Goal: Task Accomplishment & Management: Manage account settings

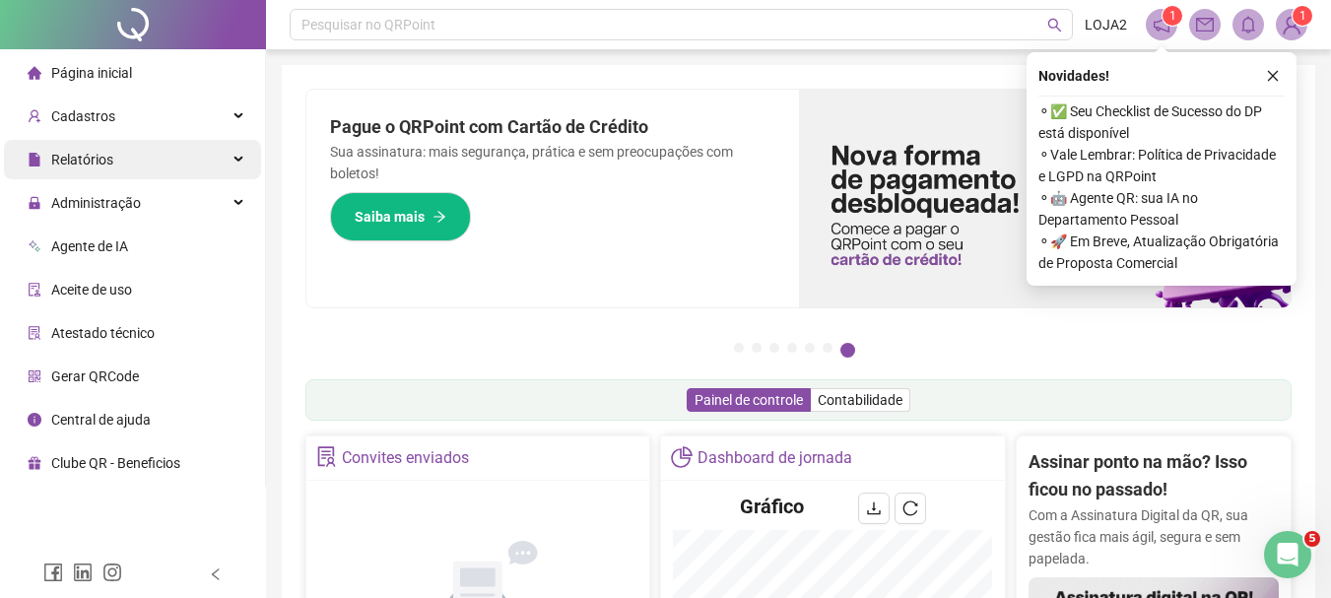
click at [102, 161] on span "Relatórios" at bounding box center [82, 160] width 62 height 16
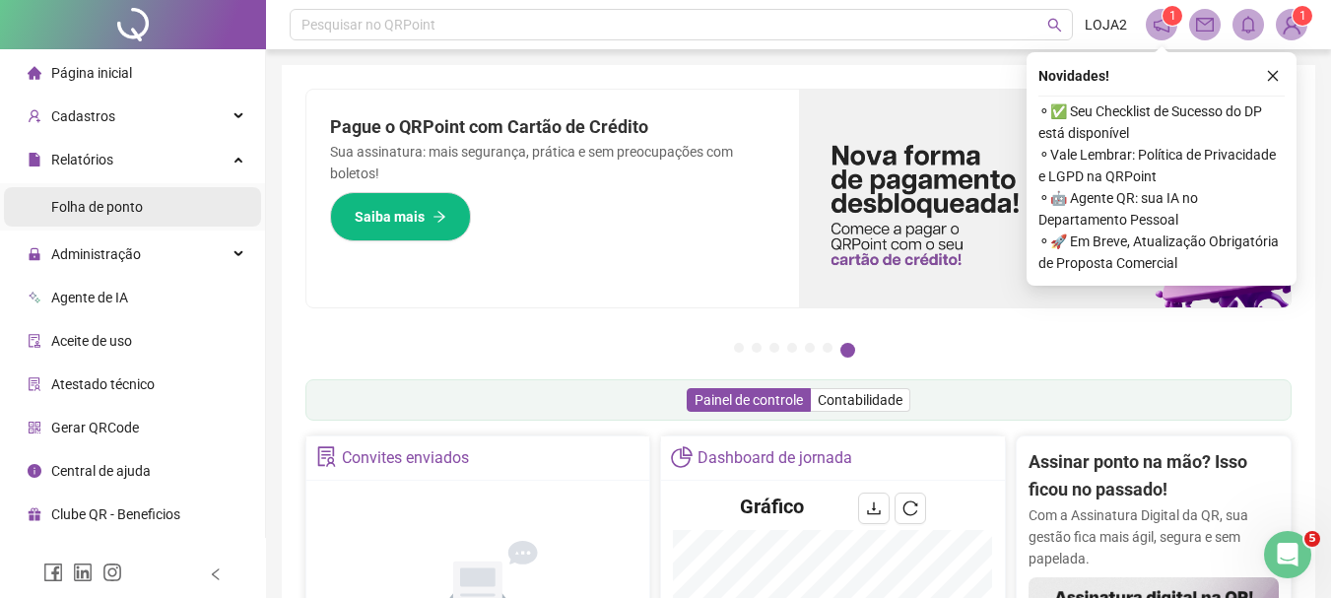
click at [133, 205] on span "Folha de ponto" at bounding box center [97, 207] width 92 height 16
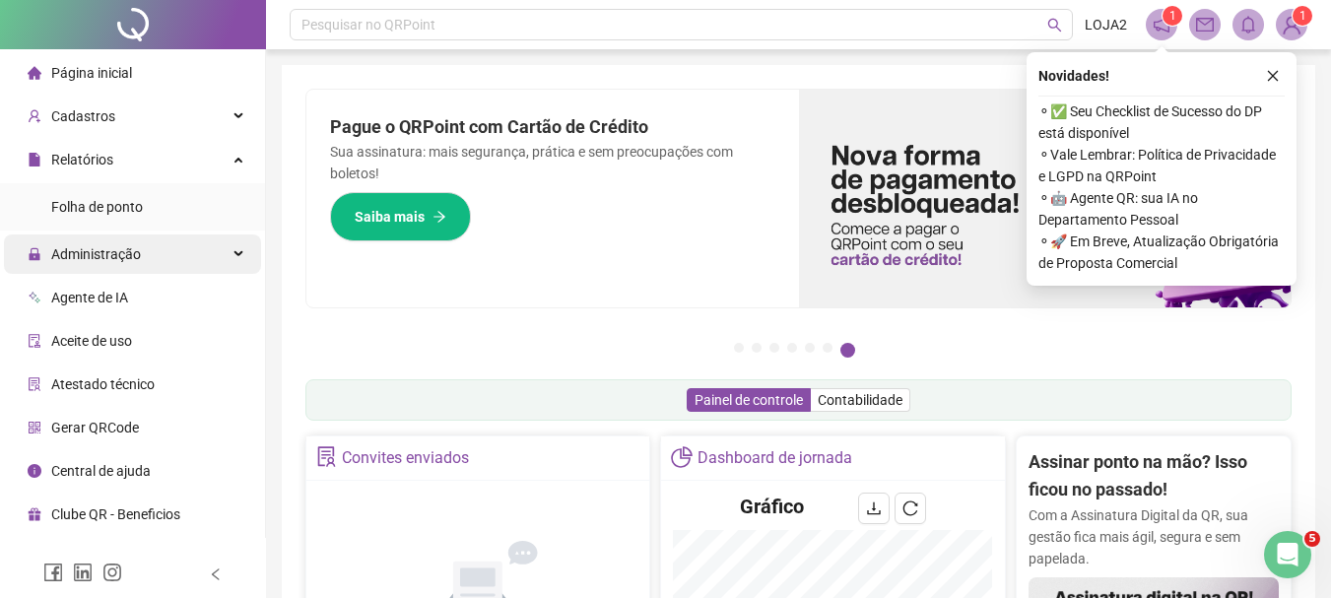
click at [87, 254] on span "Administração" at bounding box center [96, 254] width 90 height 16
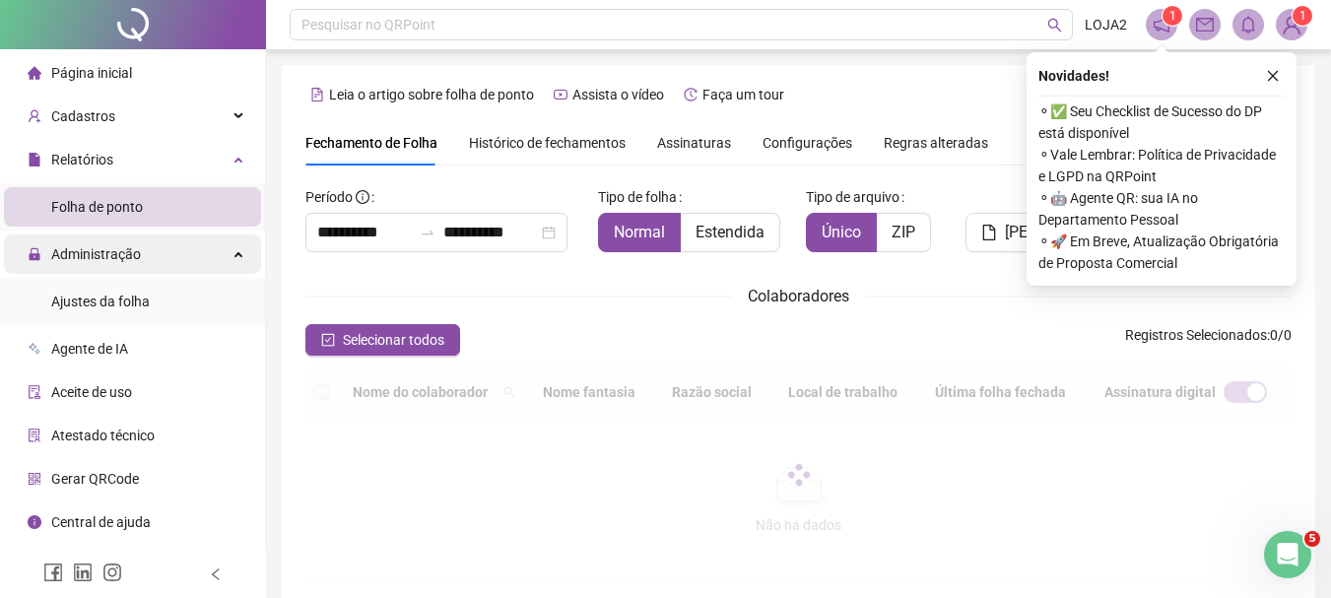
click at [87, 252] on span "Administração" at bounding box center [96, 254] width 90 height 16
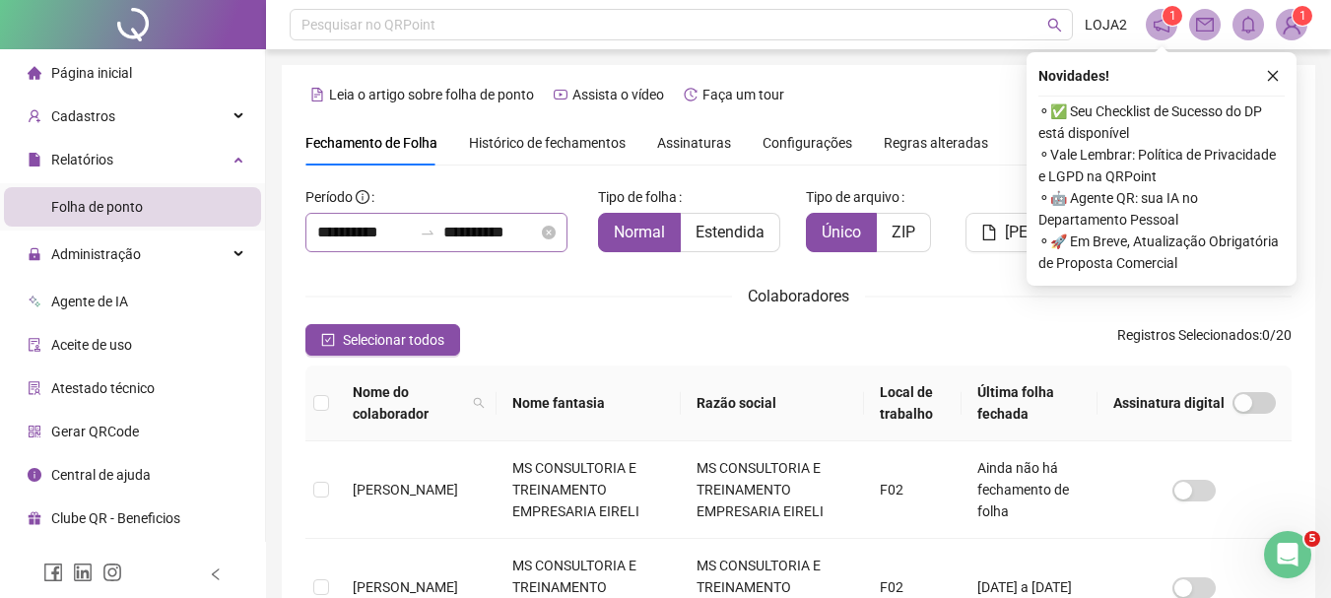
click at [384, 213] on div "**********" at bounding box center [437, 232] width 262 height 39
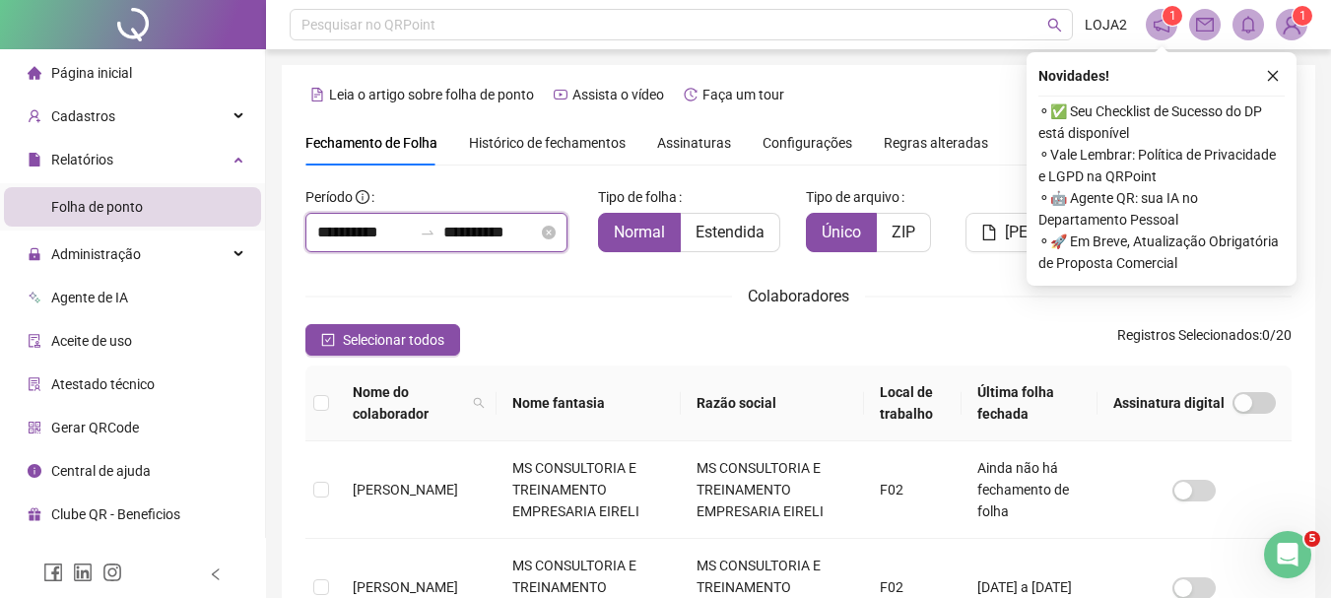
scroll to position [104, 0]
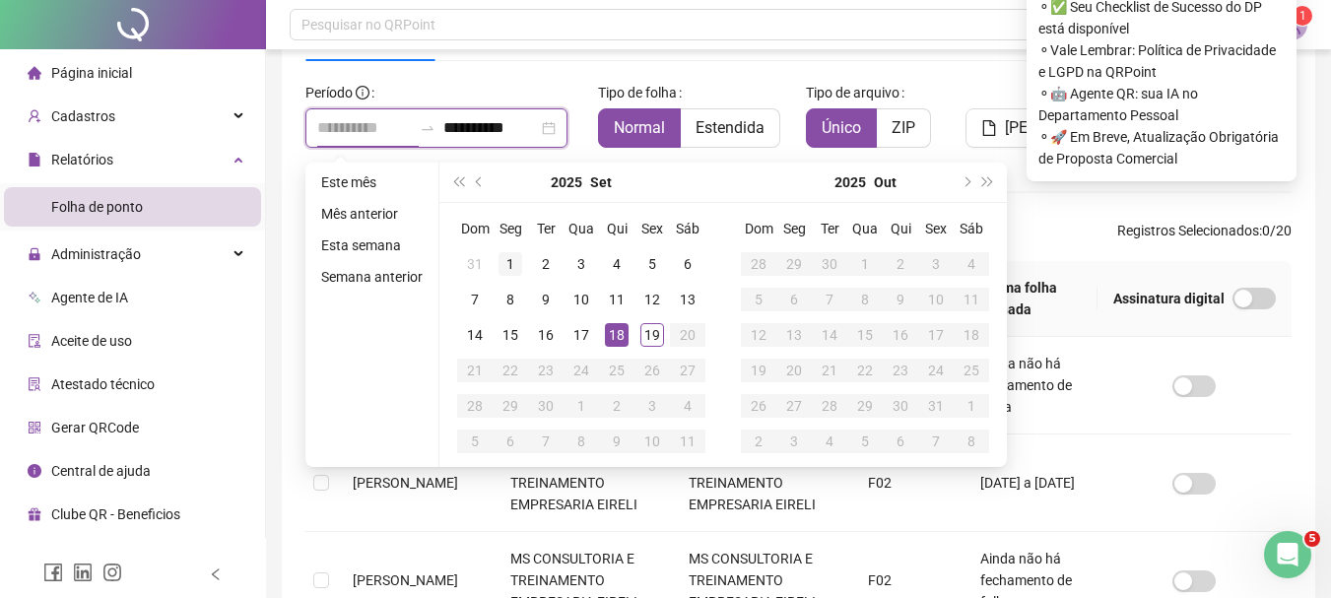
type input "**********"
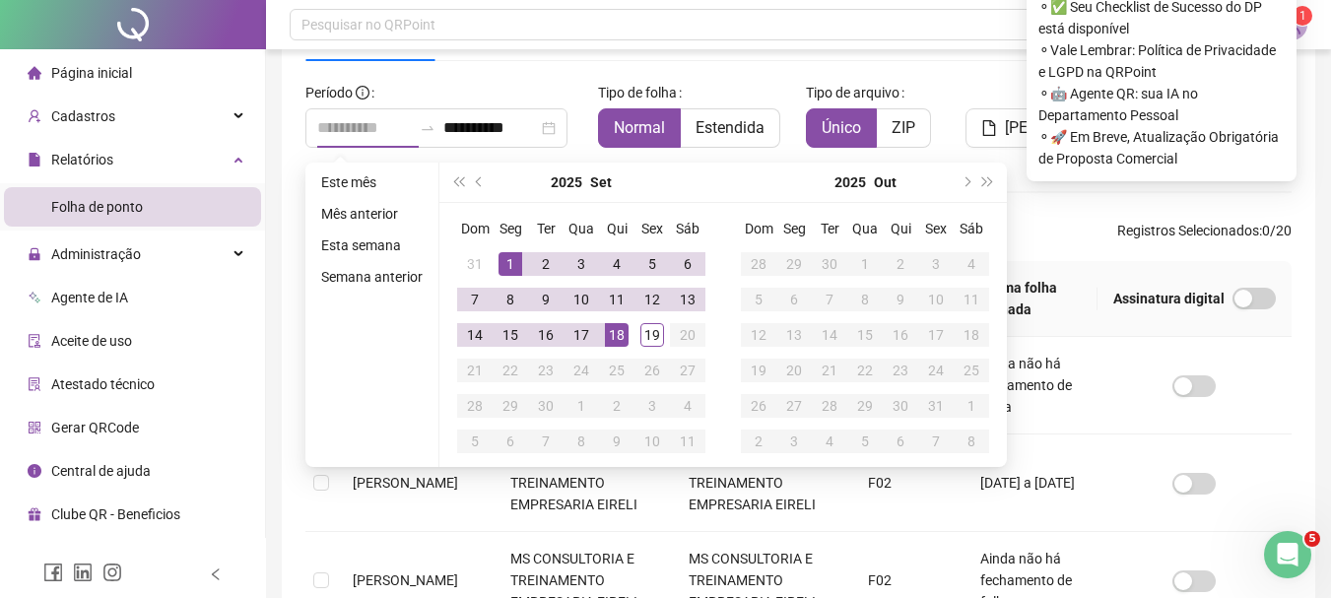
click at [499, 264] on div "1" at bounding box center [511, 264] width 24 height 24
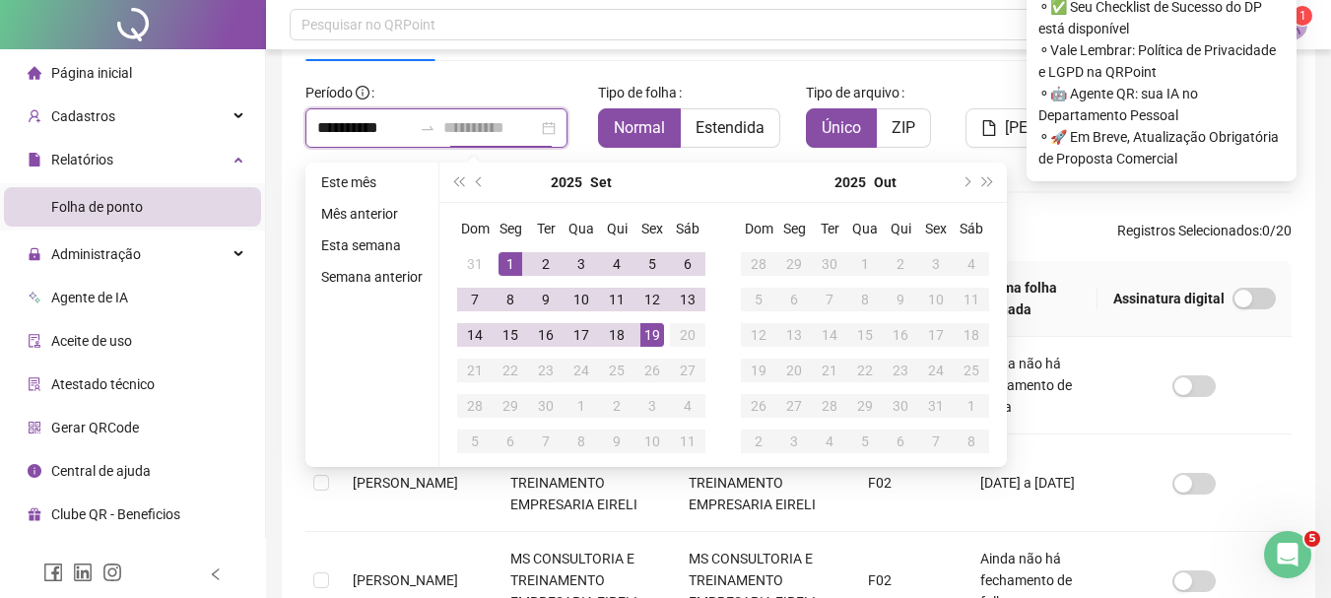
type input "**********"
click at [657, 341] on div "19" at bounding box center [653, 335] width 24 height 24
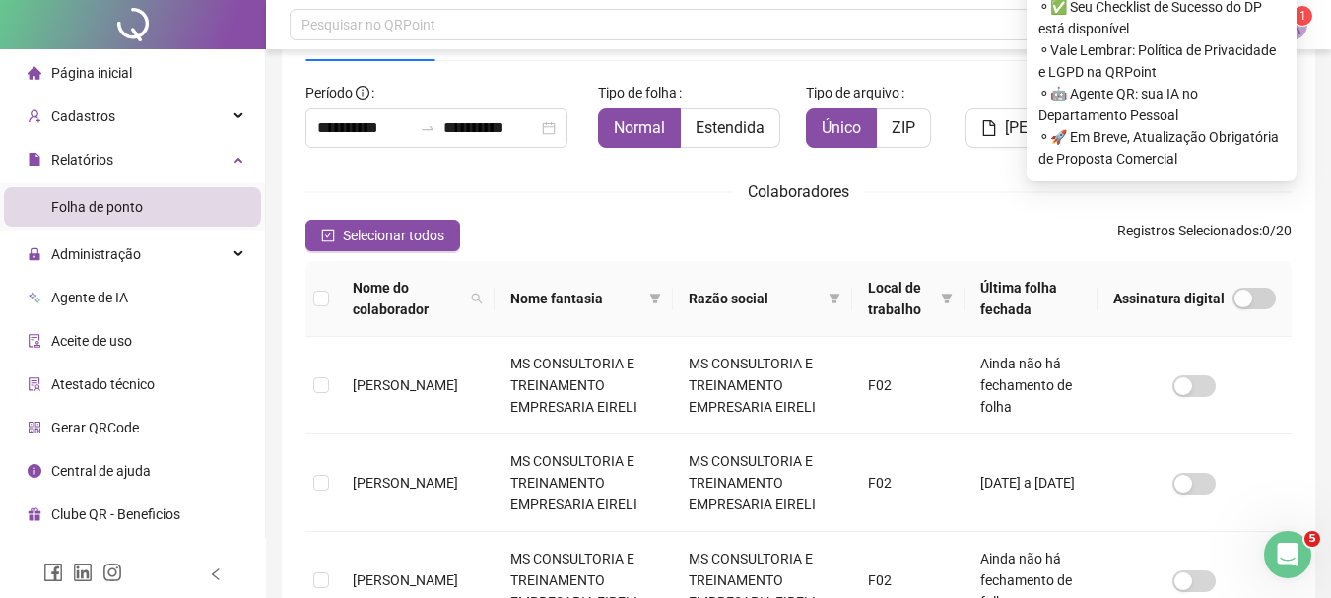
click at [903, 227] on div "Selecionar todos Registros Selecionados : 0 / 20" at bounding box center [799, 236] width 987 height 32
click at [45, 205] on li "Folha de ponto" at bounding box center [132, 206] width 257 height 39
click at [60, 250] on span "Administração" at bounding box center [96, 254] width 90 height 16
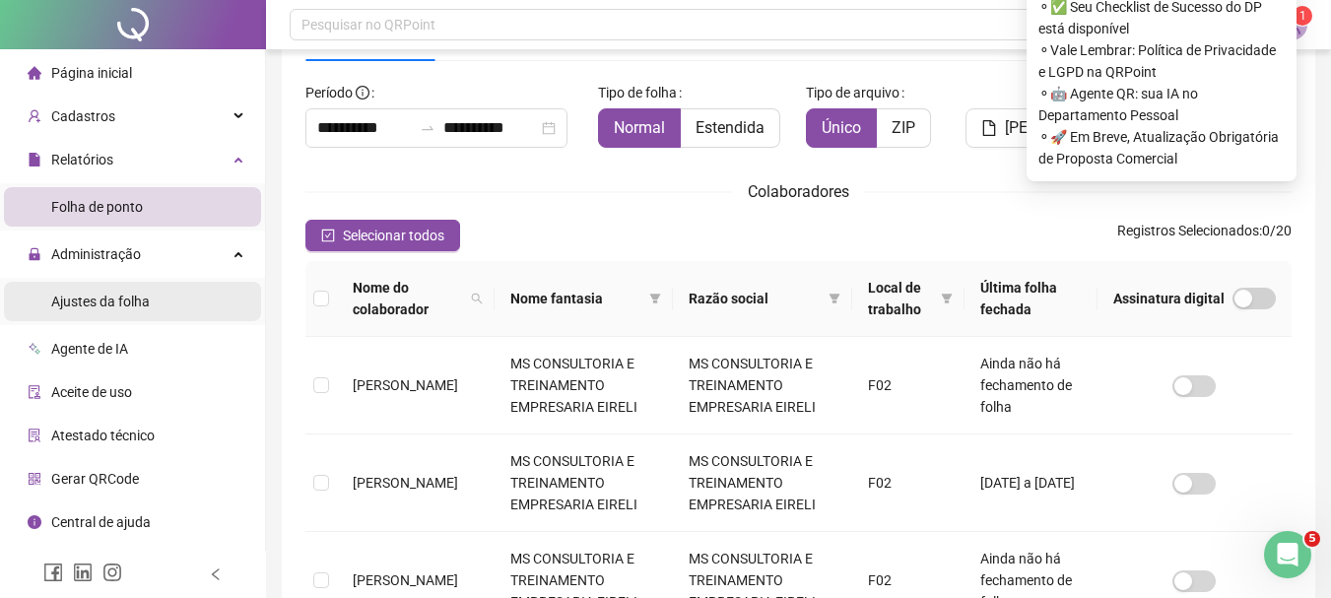
click at [91, 304] on span "Ajustes da folha" at bounding box center [100, 302] width 99 height 16
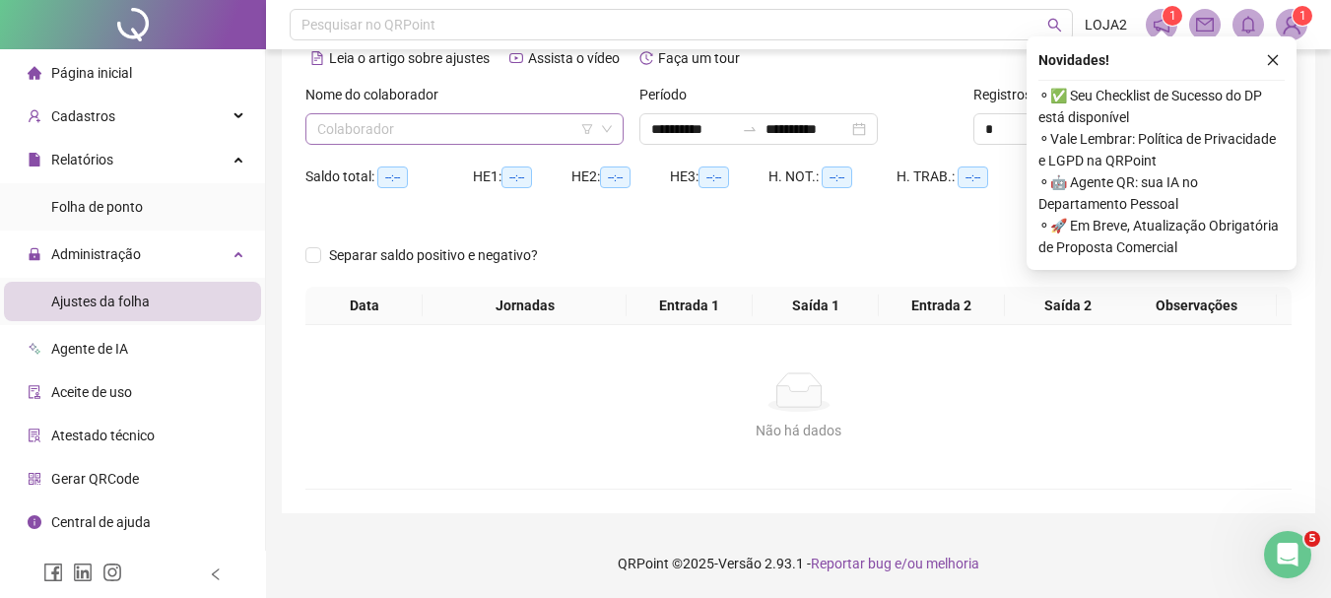
click at [396, 143] on input "search" at bounding box center [455, 129] width 277 height 30
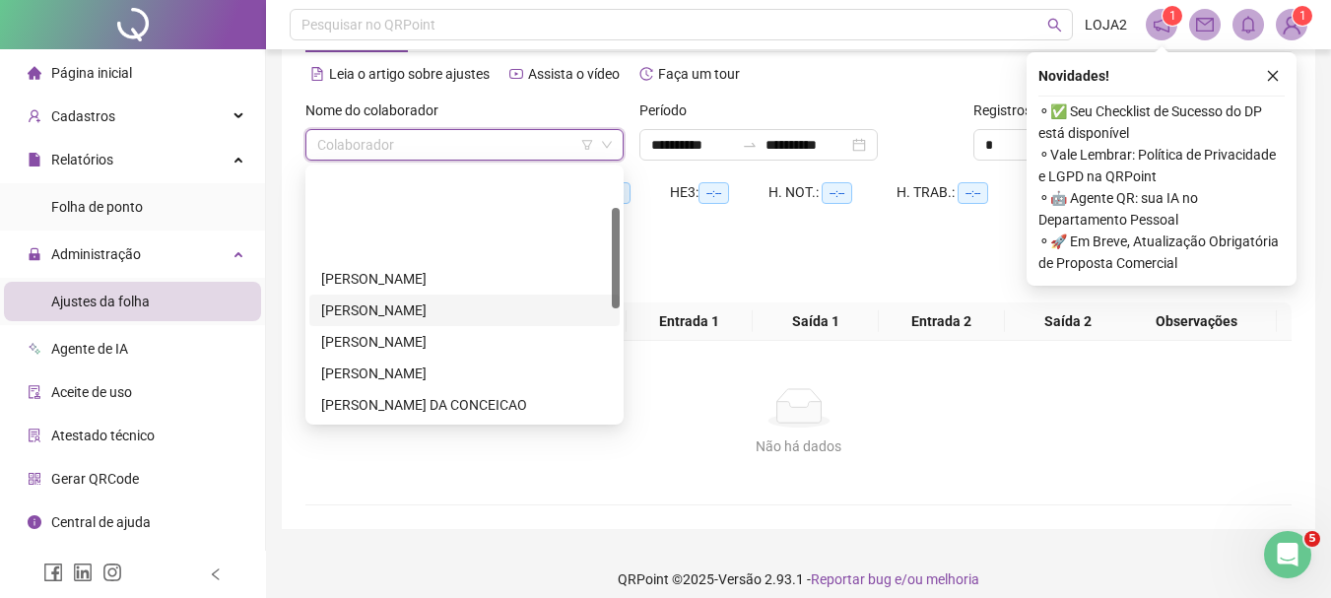
scroll to position [99, 0]
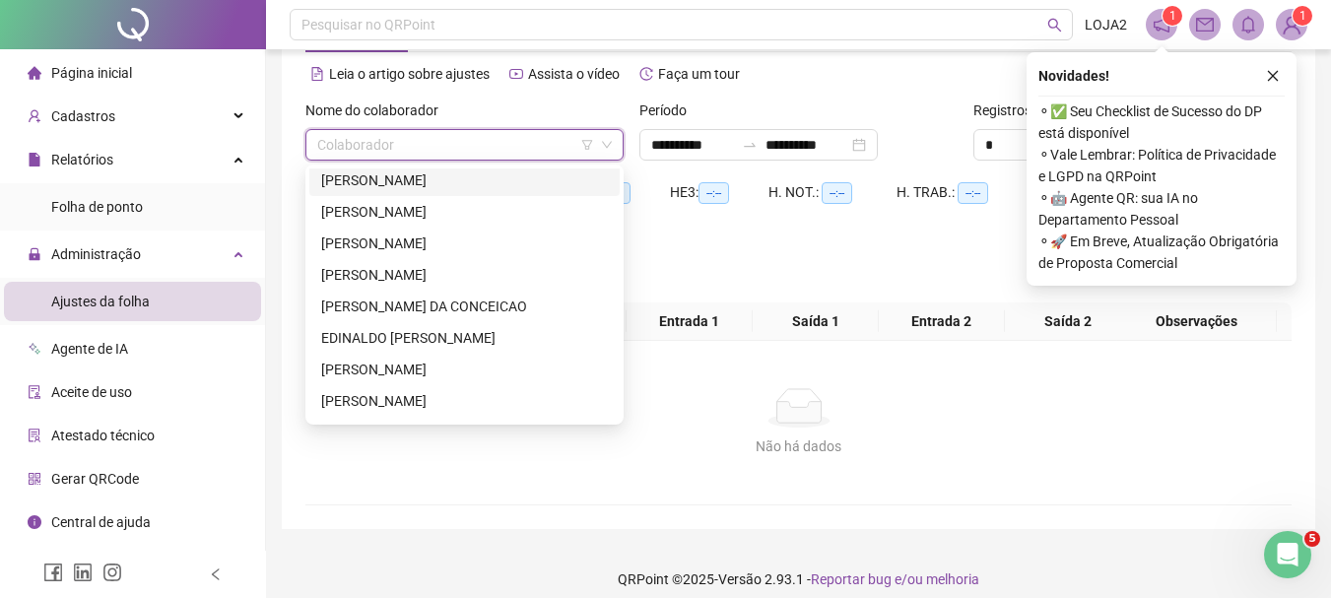
click at [394, 178] on div "[PERSON_NAME]" at bounding box center [464, 181] width 287 height 22
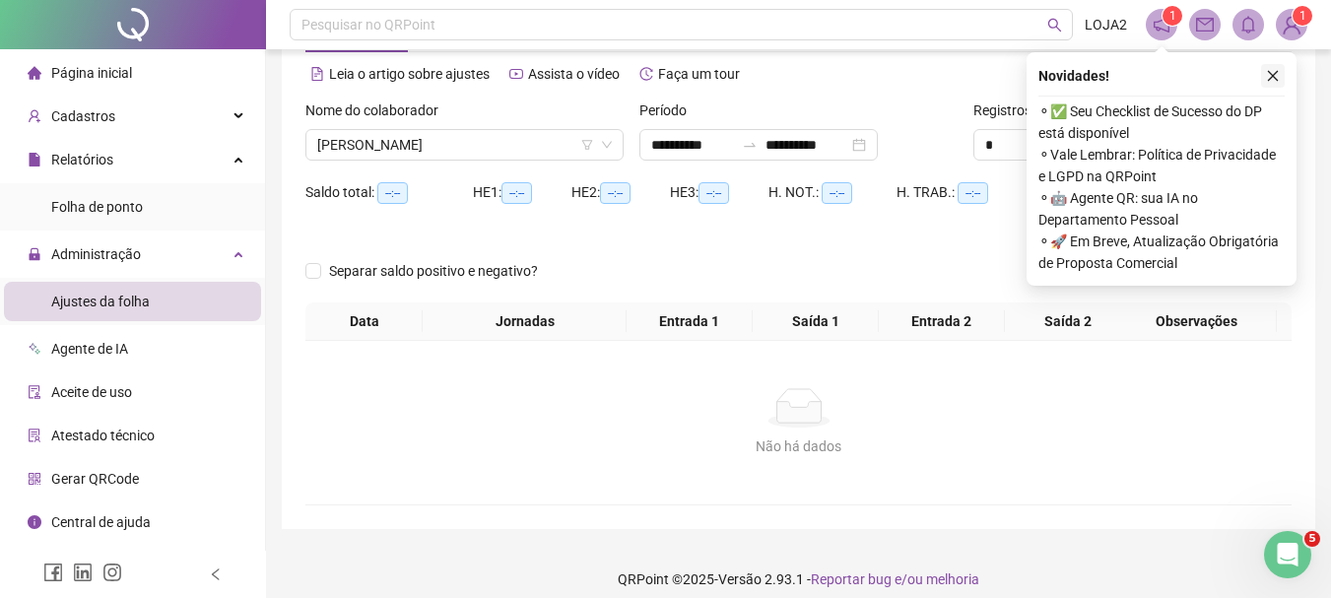
click at [1279, 73] on icon "close" at bounding box center [1273, 76] width 14 height 14
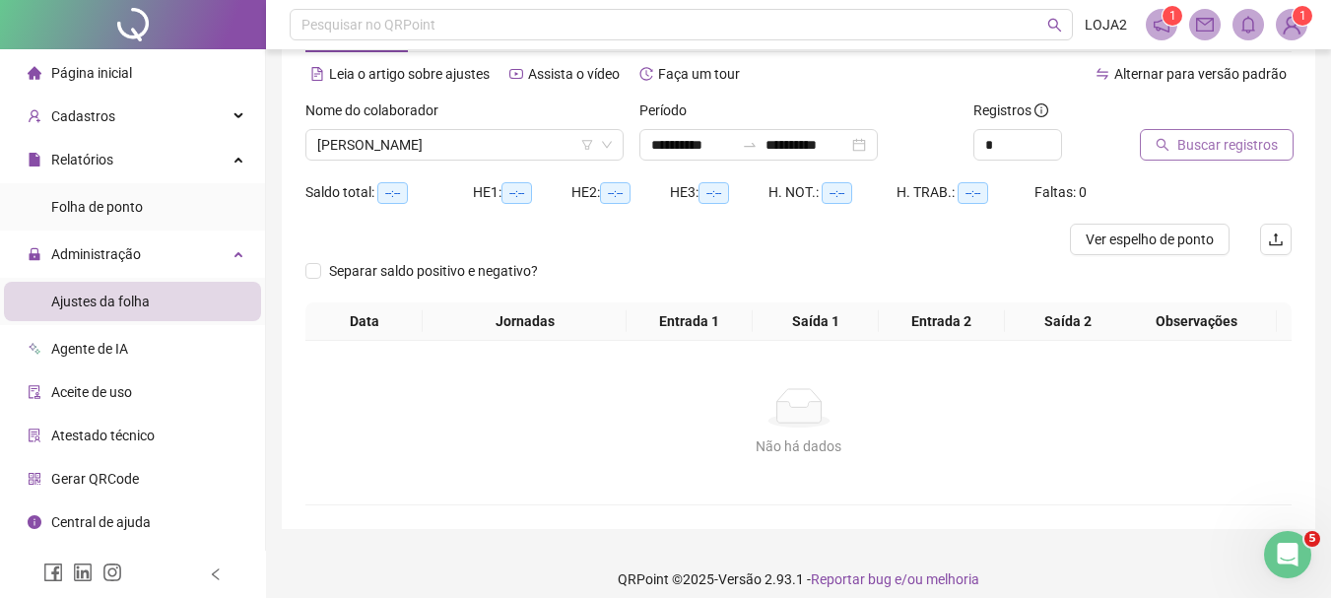
click at [1221, 150] on span "Buscar registros" at bounding box center [1228, 145] width 101 height 22
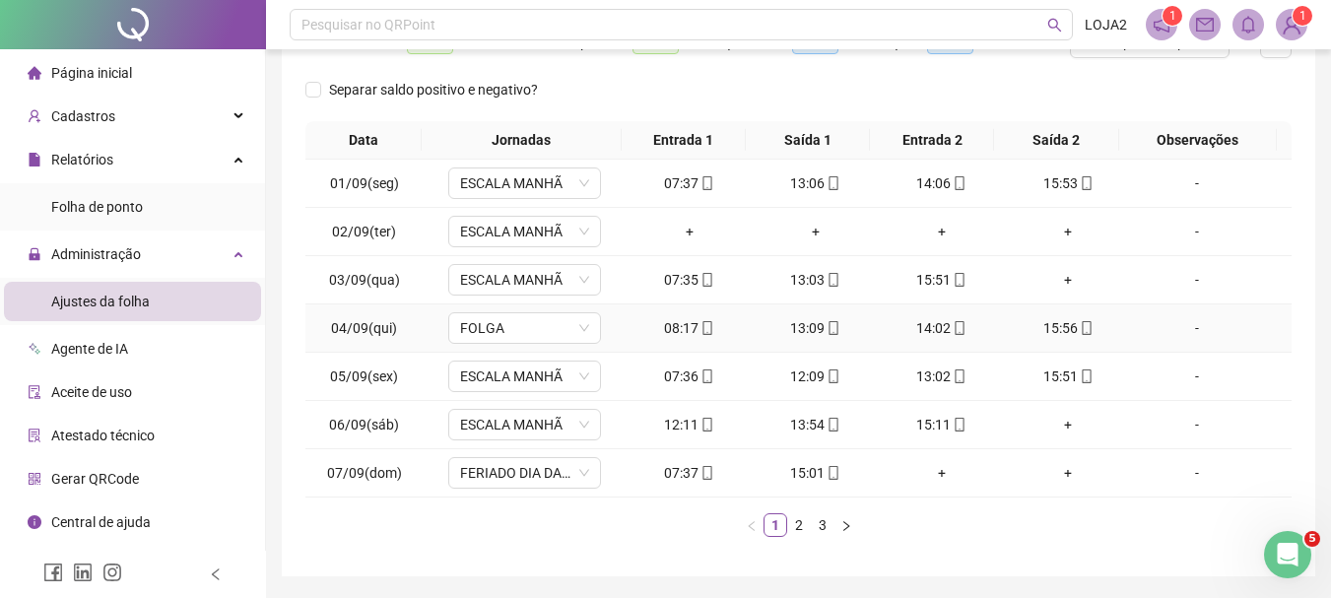
scroll to position [342, 0]
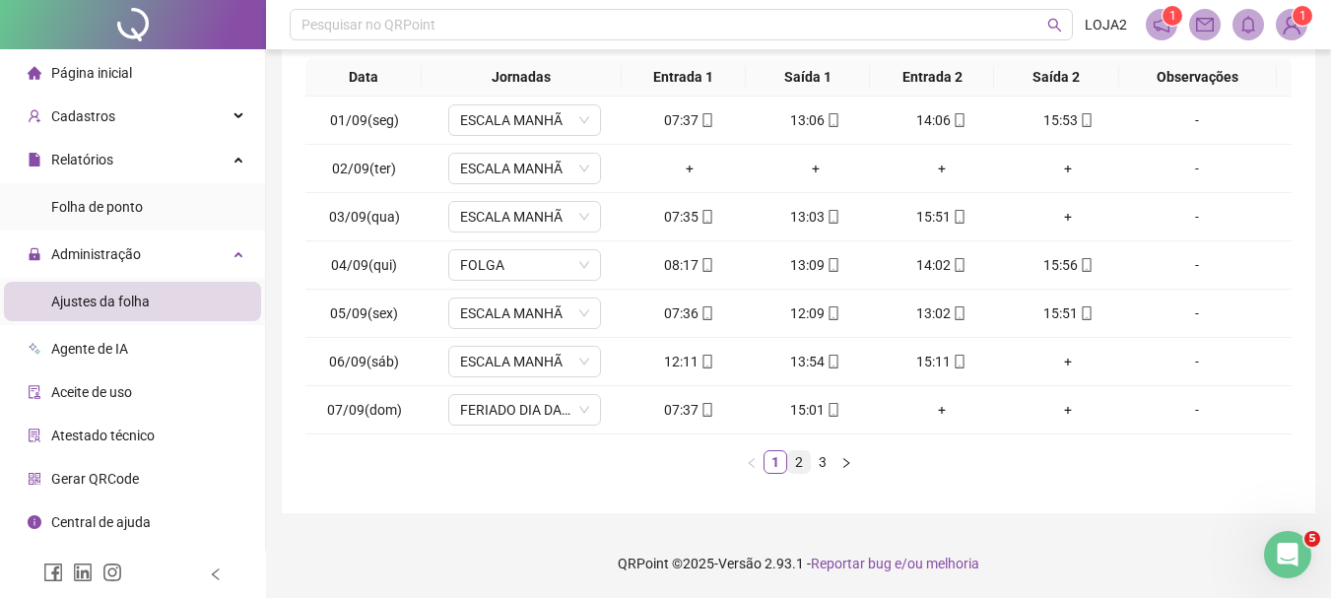
click at [790, 463] on link "2" at bounding box center [799, 462] width 22 height 22
click at [799, 459] on link "2" at bounding box center [799, 462] width 22 height 22
click at [830, 461] on link "3" at bounding box center [823, 462] width 22 height 22
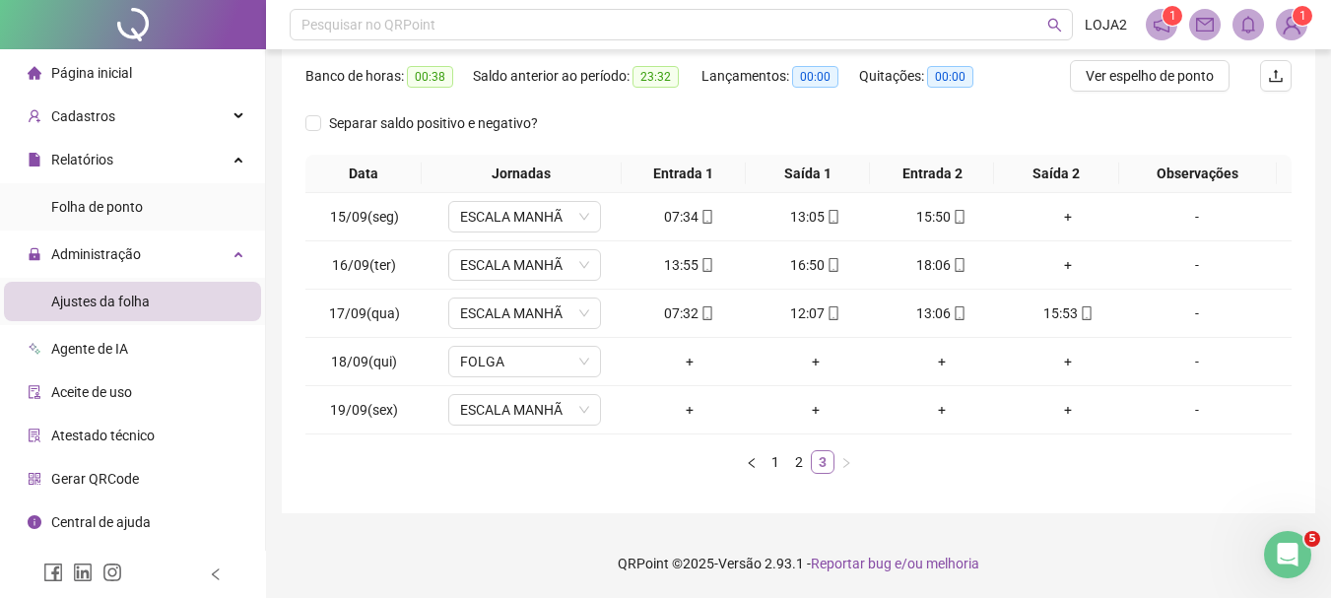
scroll to position [245, 0]
click at [1190, 364] on div "-" at bounding box center [1197, 362] width 116 height 22
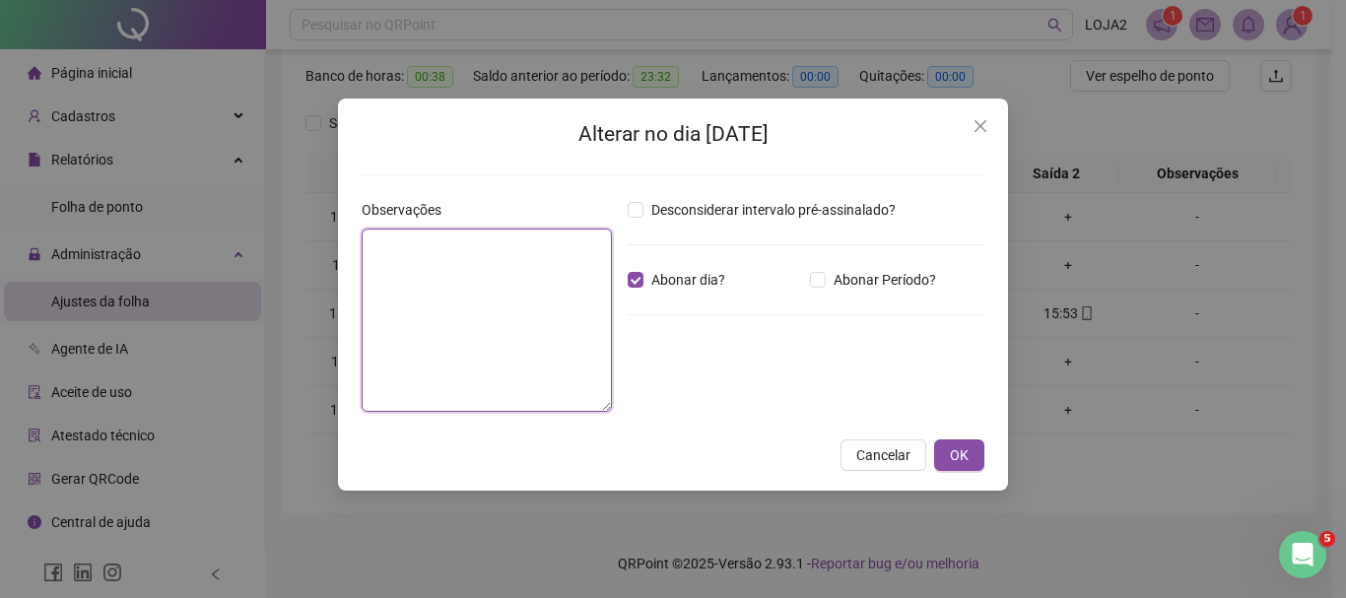
click at [382, 266] on textarea at bounding box center [487, 320] width 250 height 183
type textarea "**********"
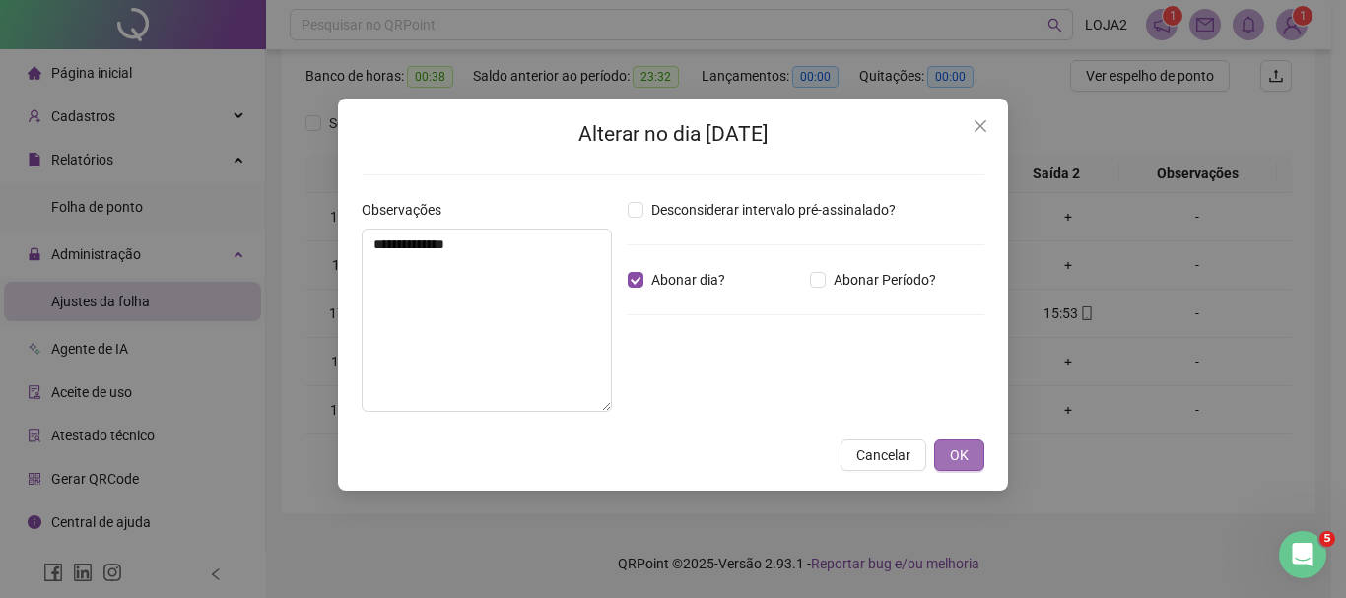
click at [962, 456] on span "OK" at bounding box center [959, 455] width 19 height 22
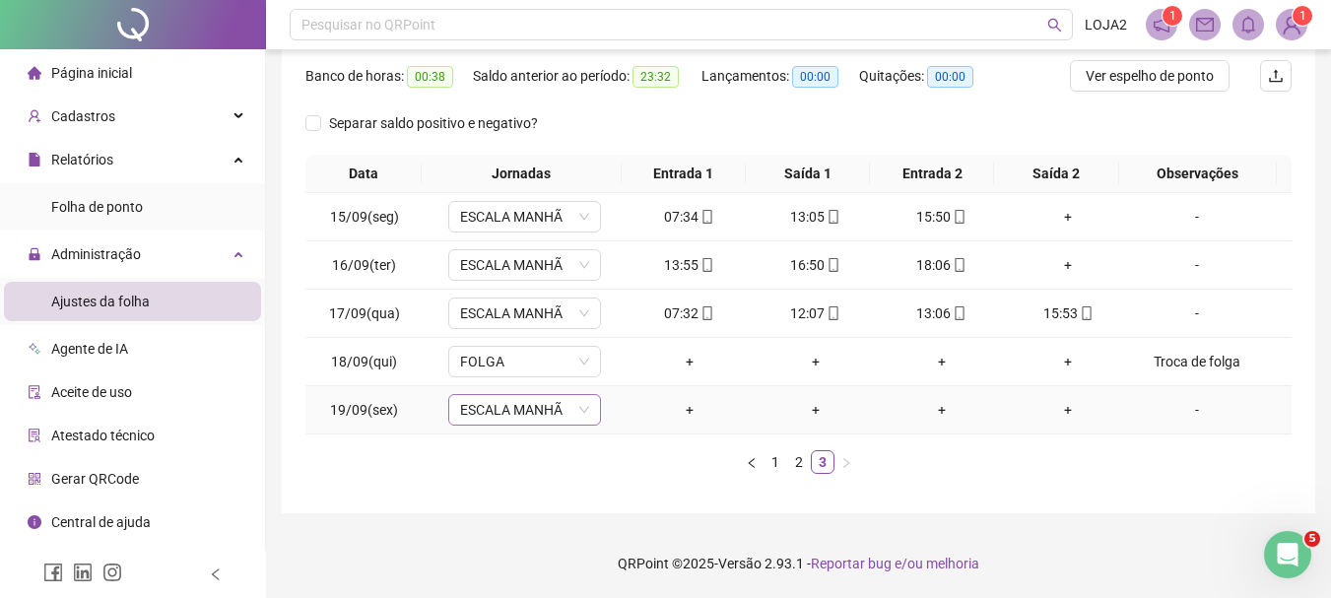
click at [487, 408] on span "ESCALA MANHÃ" at bounding box center [524, 410] width 129 height 30
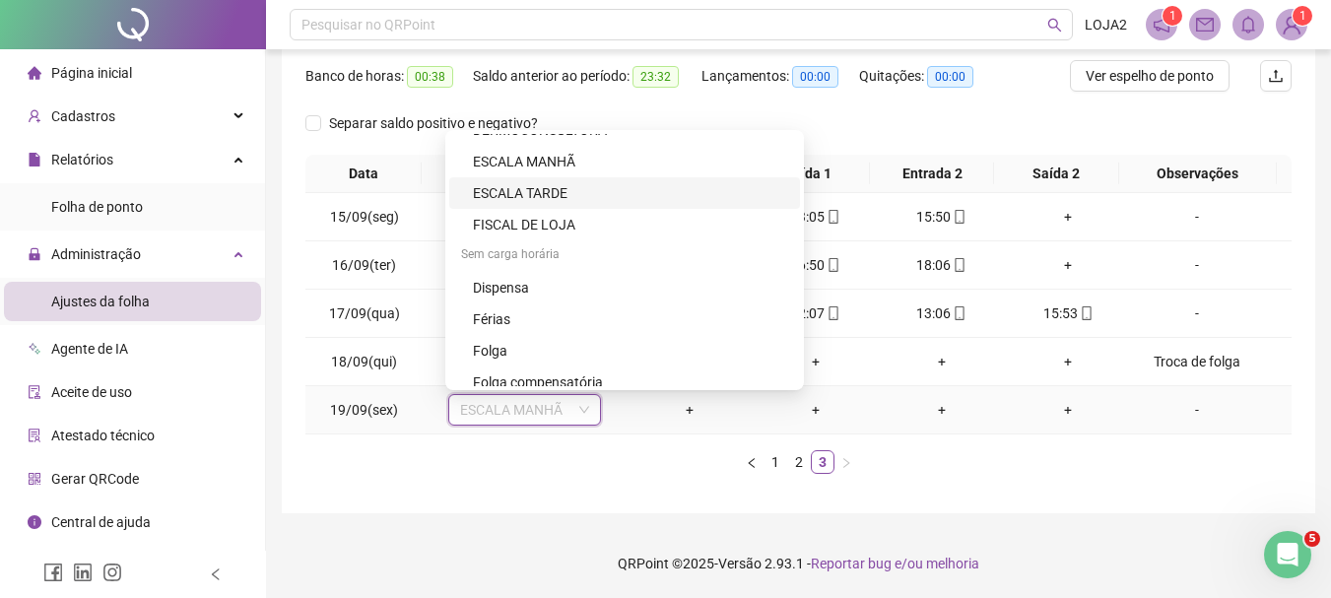
scroll to position [591, 0]
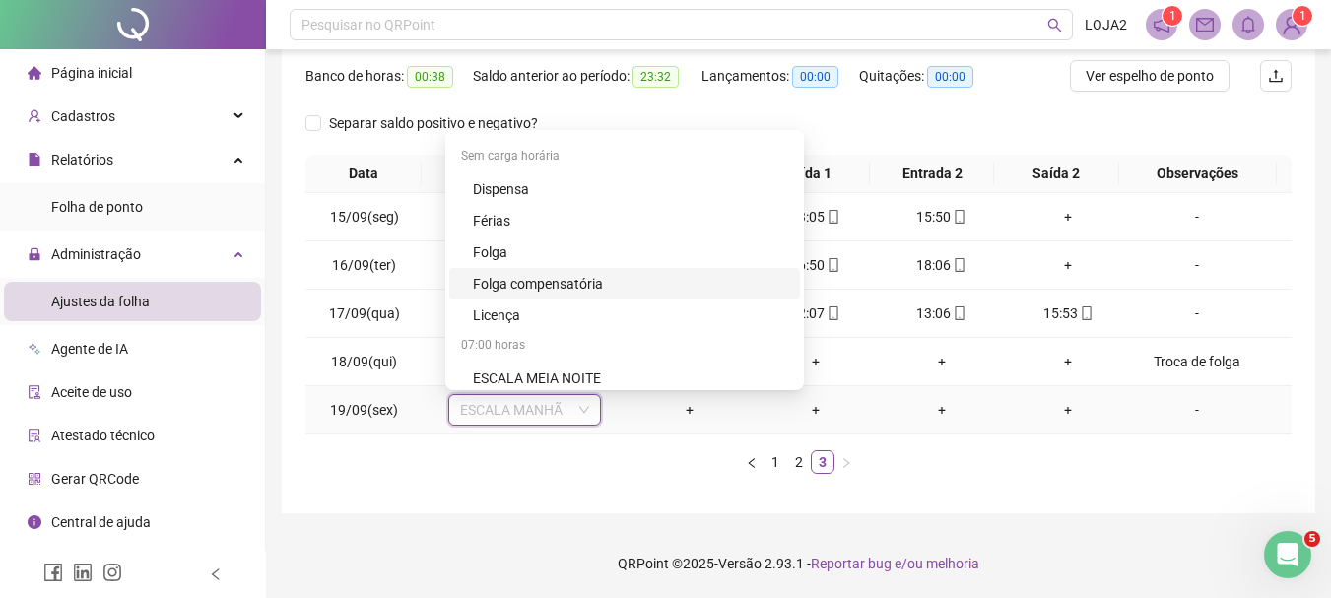
click at [544, 286] on div "Folga compensatória" at bounding box center [630, 284] width 315 height 22
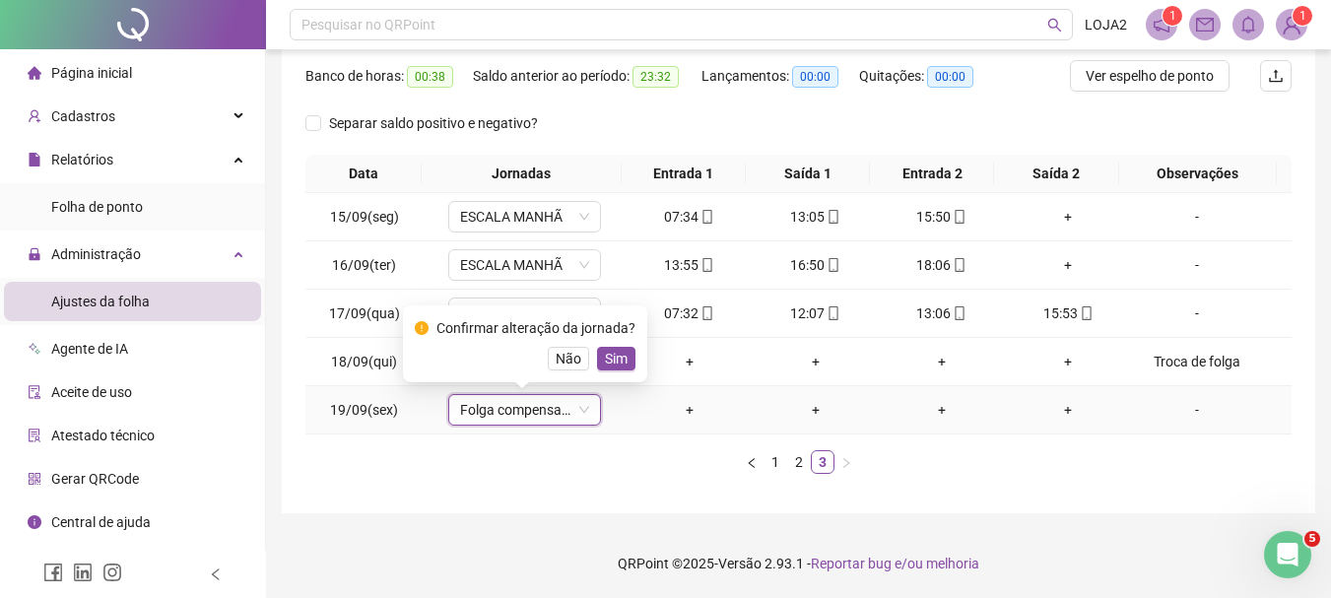
click at [612, 365] on span "Sim" at bounding box center [616, 359] width 23 height 22
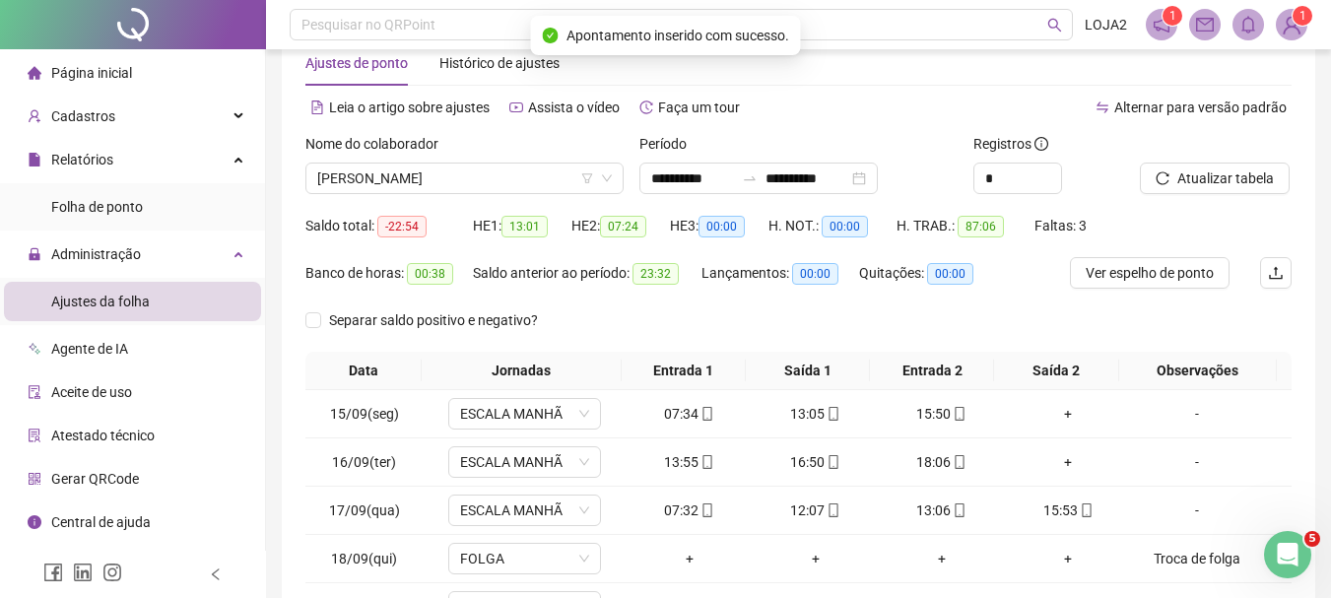
scroll to position [0, 0]
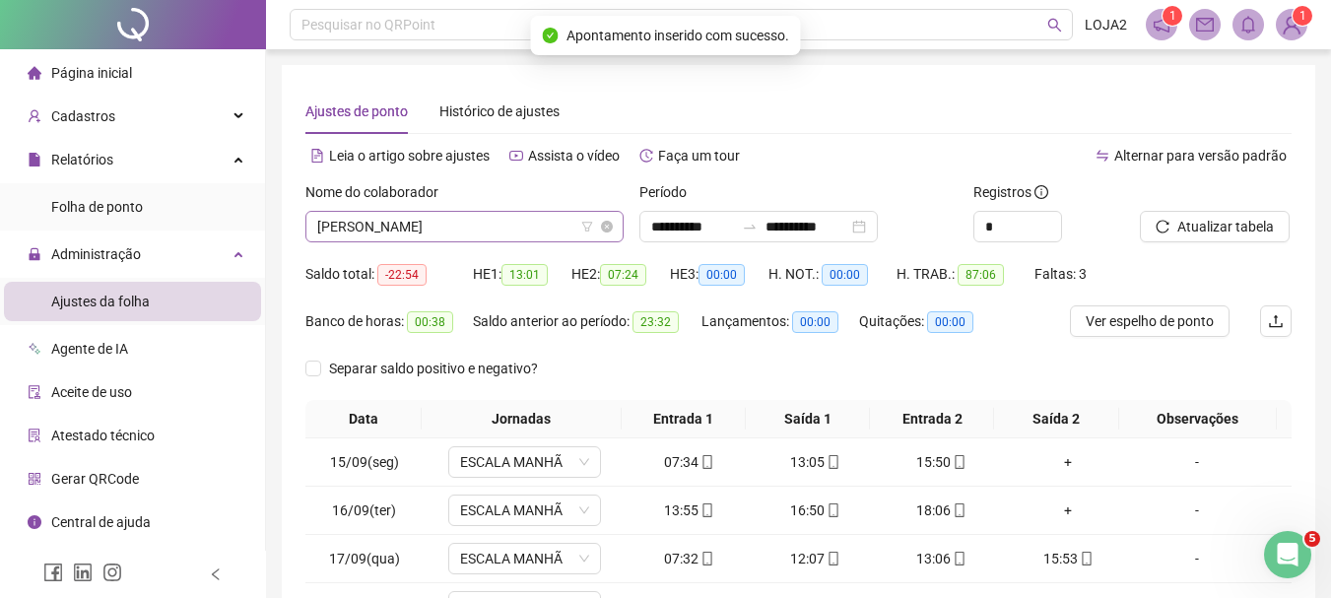
click at [541, 230] on span "[PERSON_NAME]" at bounding box center [464, 227] width 295 height 30
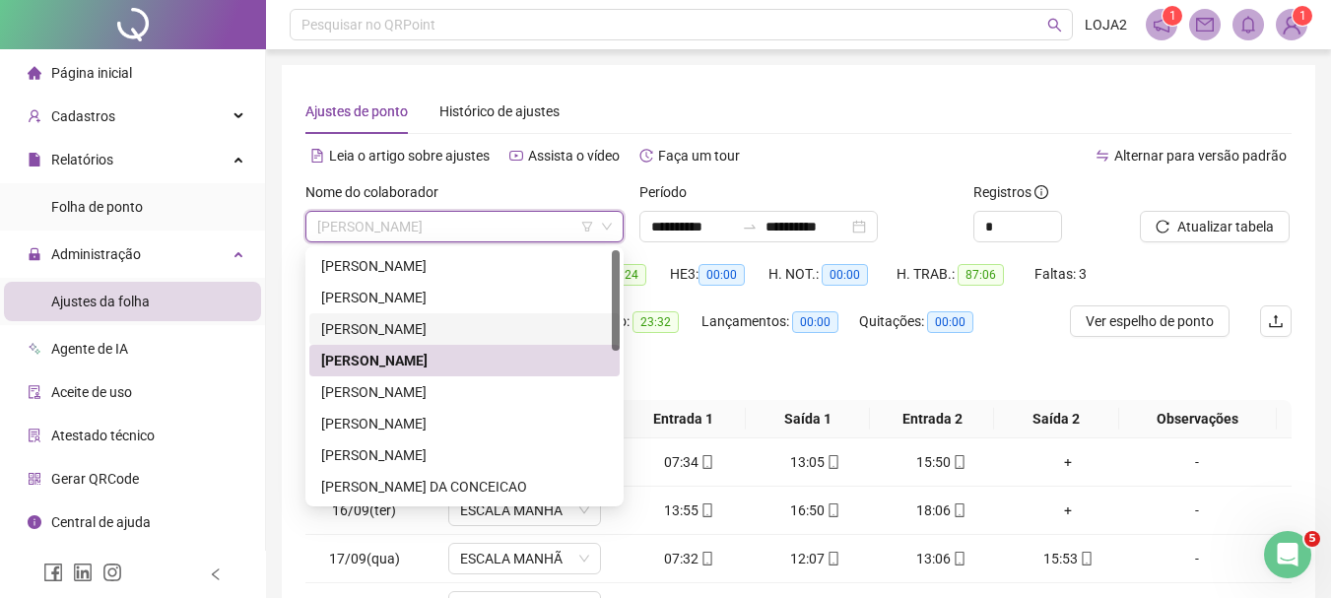
click at [447, 328] on div "[PERSON_NAME]" at bounding box center [464, 329] width 287 height 22
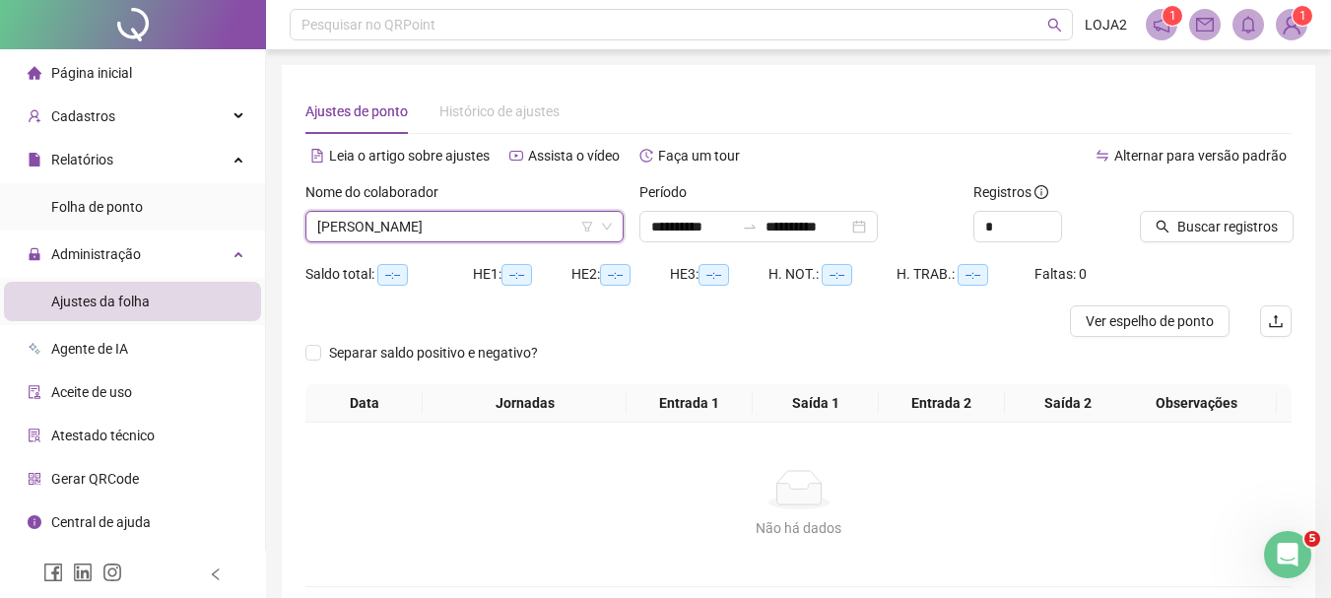
click at [1229, 243] on div "Buscar registros" at bounding box center [1216, 219] width 168 height 77
click at [1223, 240] on button "Buscar registros" at bounding box center [1217, 227] width 154 height 32
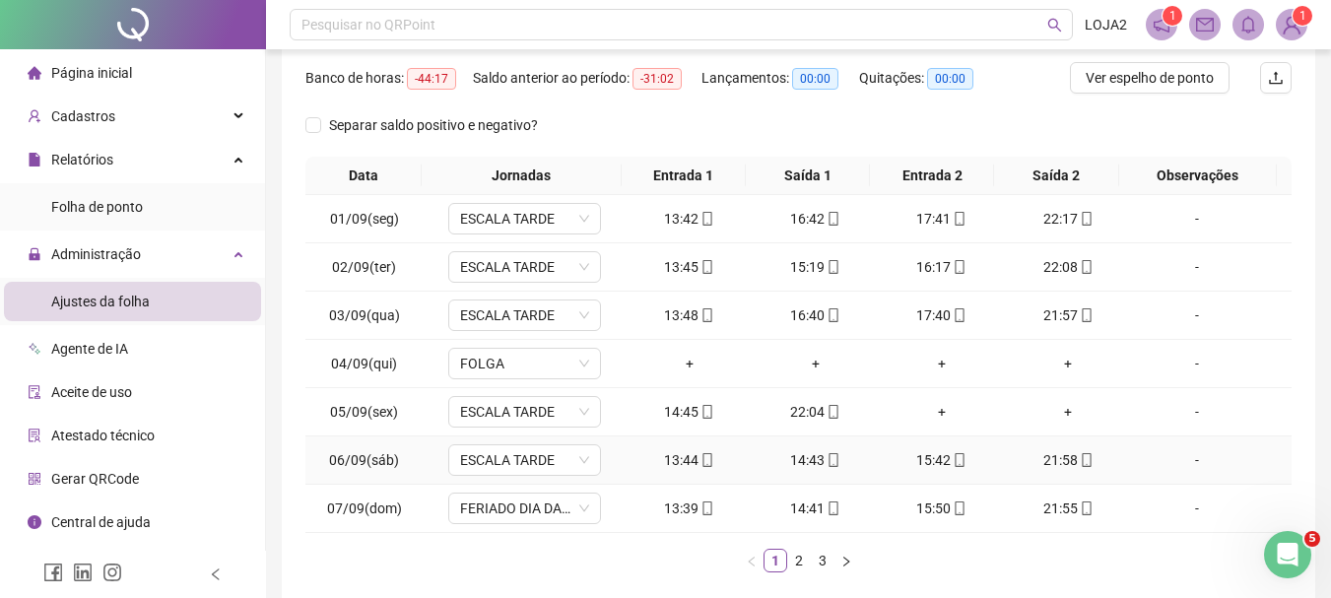
scroll to position [342, 0]
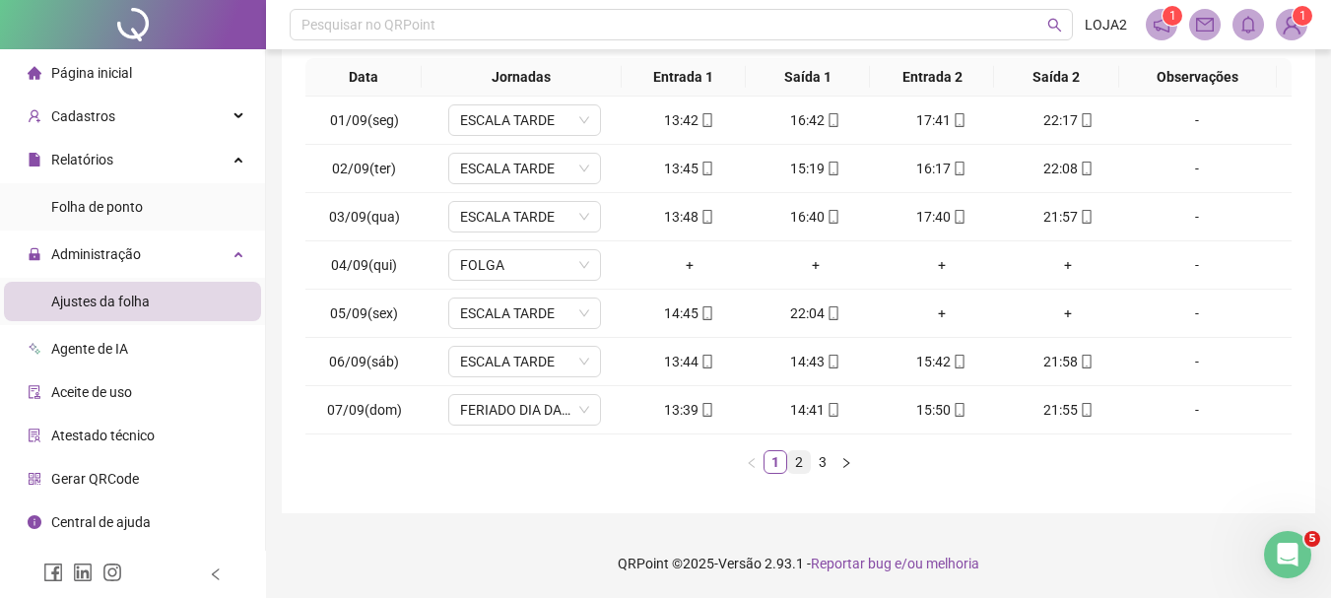
click at [798, 467] on link "2" at bounding box center [799, 462] width 22 height 22
click at [827, 470] on link "3" at bounding box center [823, 462] width 22 height 22
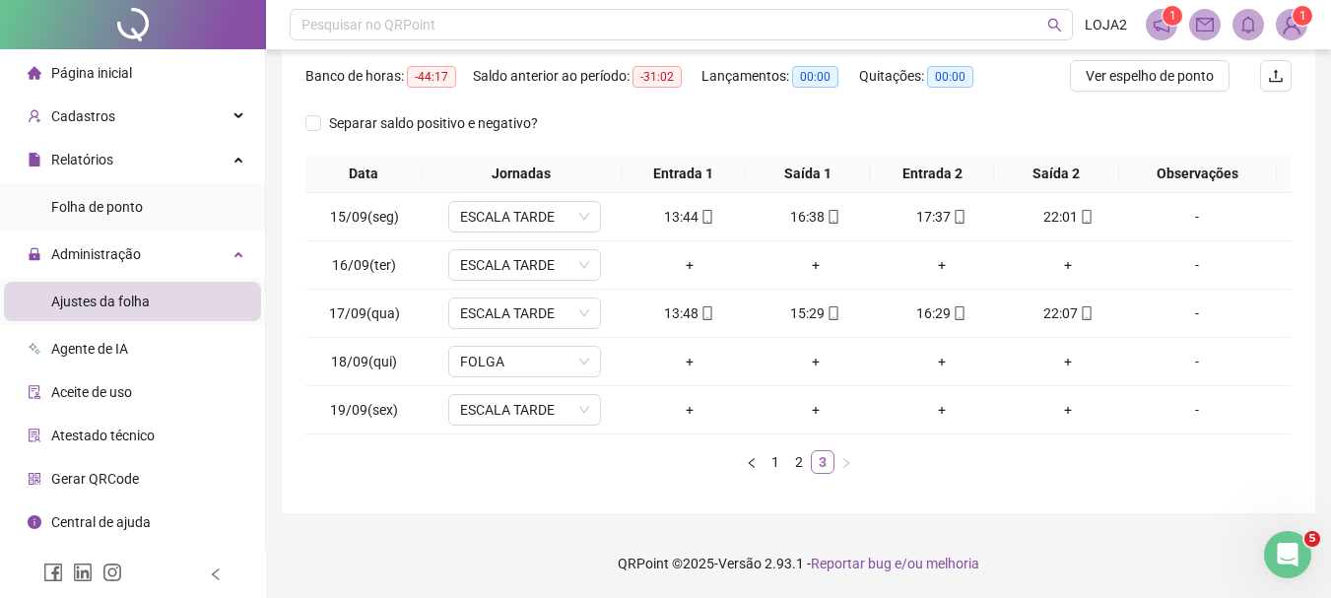
scroll to position [245, 0]
click at [1196, 252] on td "-" at bounding box center [1211, 265] width 161 height 48
click at [1197, 254] on div "-" at bounding box center [1197, 265] width 116 height 22
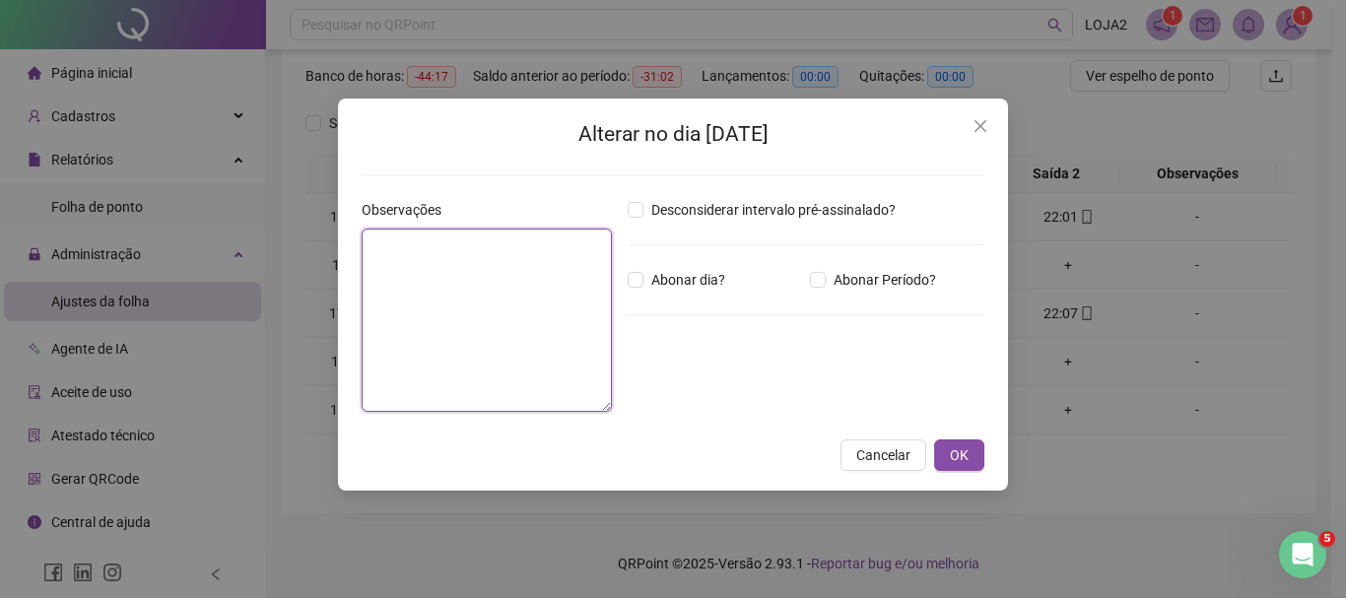
drag, startPoint x: 511, startPoint y: 267, endPoint x: 529, endPoint y: 260, distance: 19.0
click at [511, 266] on textarea at bounding box center [487, 320] width 250 height 183
type textarea "**********"
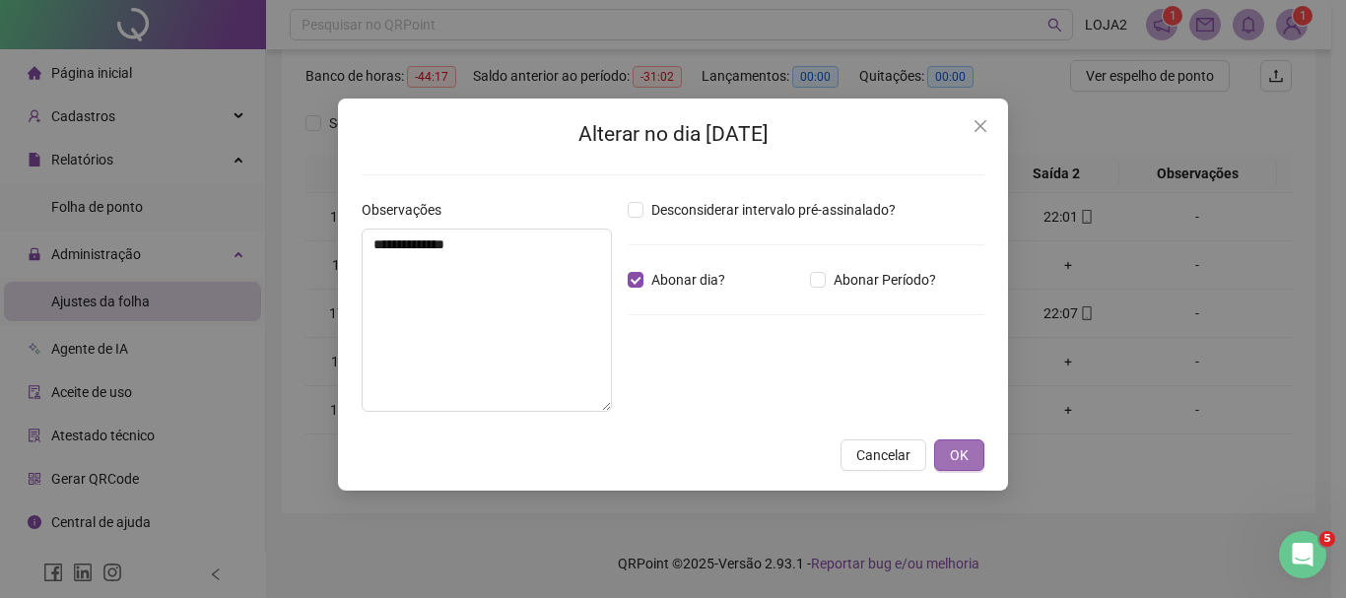
click at [964, 455] on span "OK" at bounding box center [959, 455] width 19 height 22
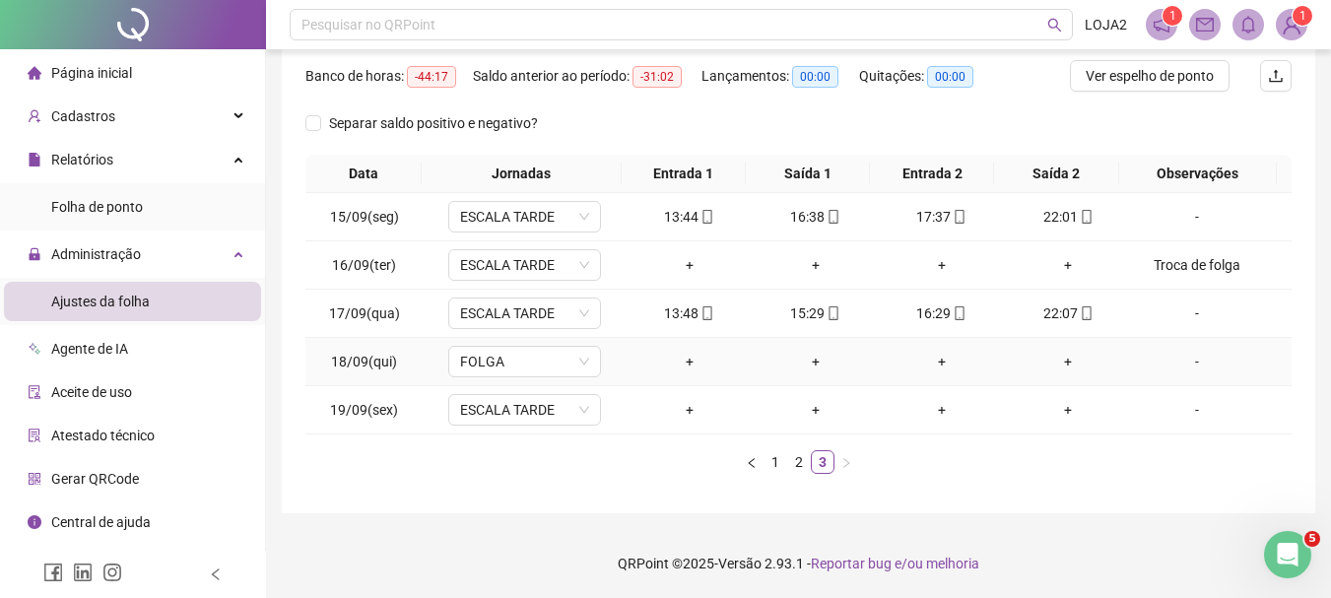
click at [1190, 361] on div "-" at bounding box center [1197, 362] width 116 height 22
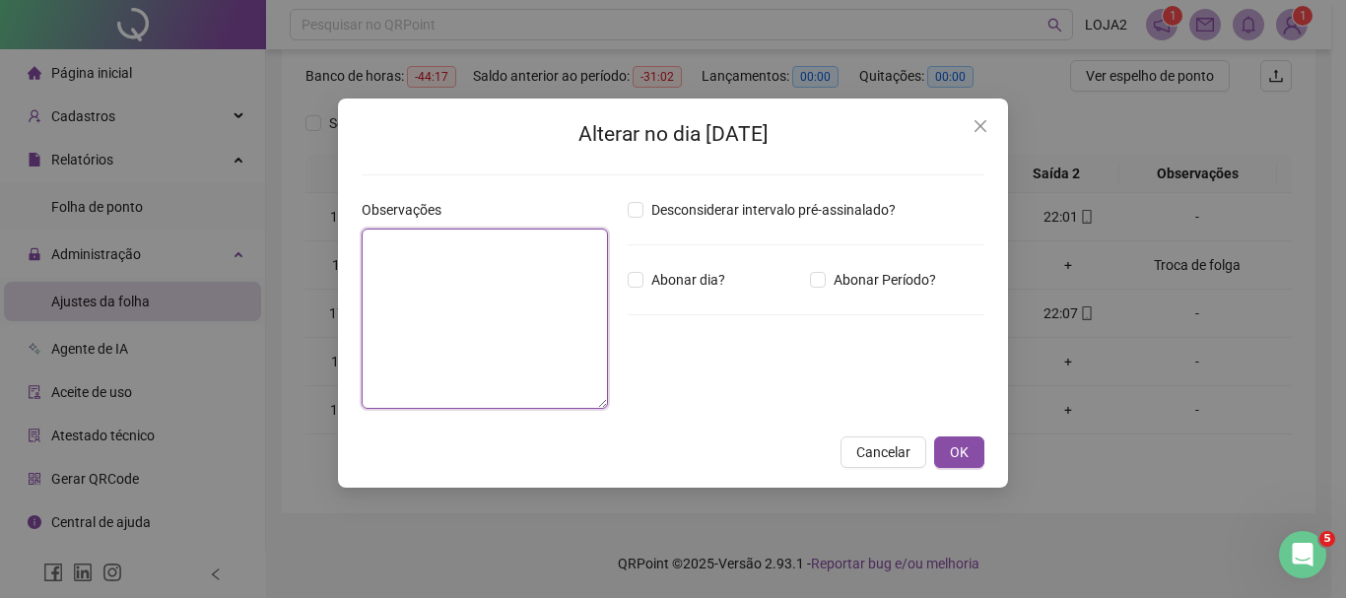
click at [557, 306] on textarea at bounding box center [485, 319] width 246 height 180
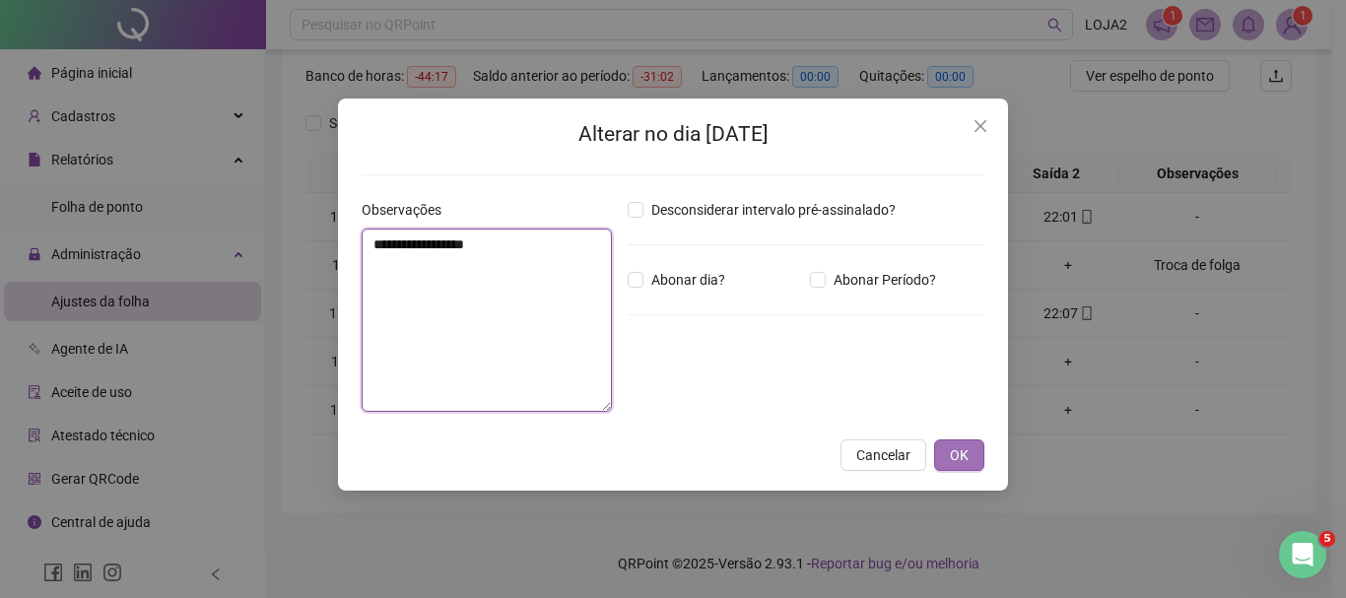
type textarea "**********"
click at [961, 449] on span "OK" at bounding box center [959, 455] width 19 height 22
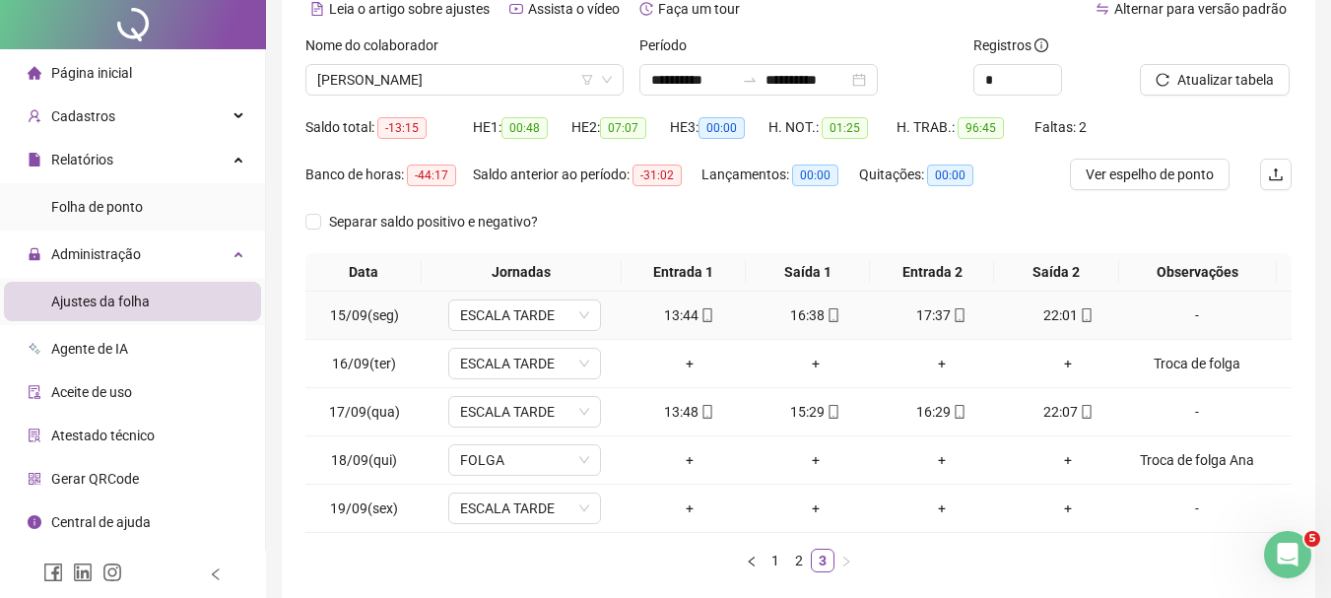
scroll to position [0, 0]
